Goal: Task Accomplishment & Management: Manage account settings

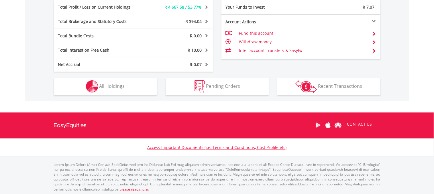
scroll to position [304, 0]
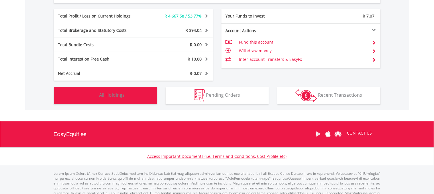
click at [138, 93] on button "Holdings All Holdings" at bounding box center [105, 95] width 103 height 17
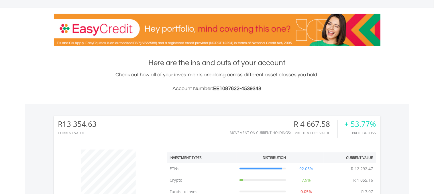
scroll to position [0, 0]
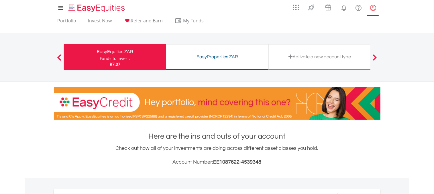
click at [376, 11] on lord-icon "My Profile" at bounding box center [373, 7] width 7 height 7
click at [375, 9] on lord-icon "My Profile" at bounding box center [373, 7] width 7 height 7
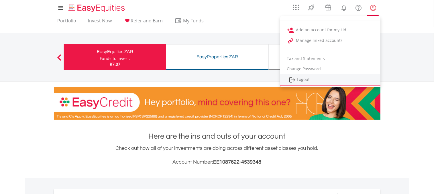
click at [307, 80] on link "Logout" at bounding box center [330, 80] width 100 height 12
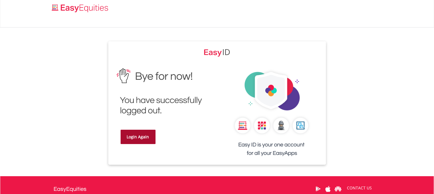
click at [145, 140] on link "Login Again" at bounding box center [138, 137] width 35 height 14
